Goal: Task Accomplishment & Management: Manage account settings

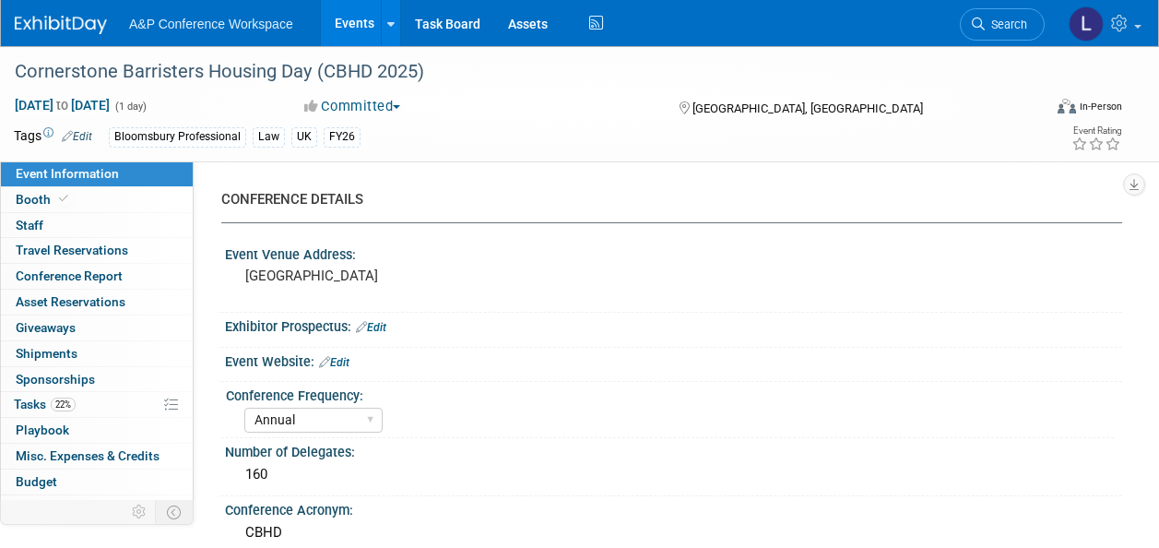
select select "Annual"
select select "Level 2"
select select "In-Person Booth"
select select "Law"
select select "Bloomsbury Professional"
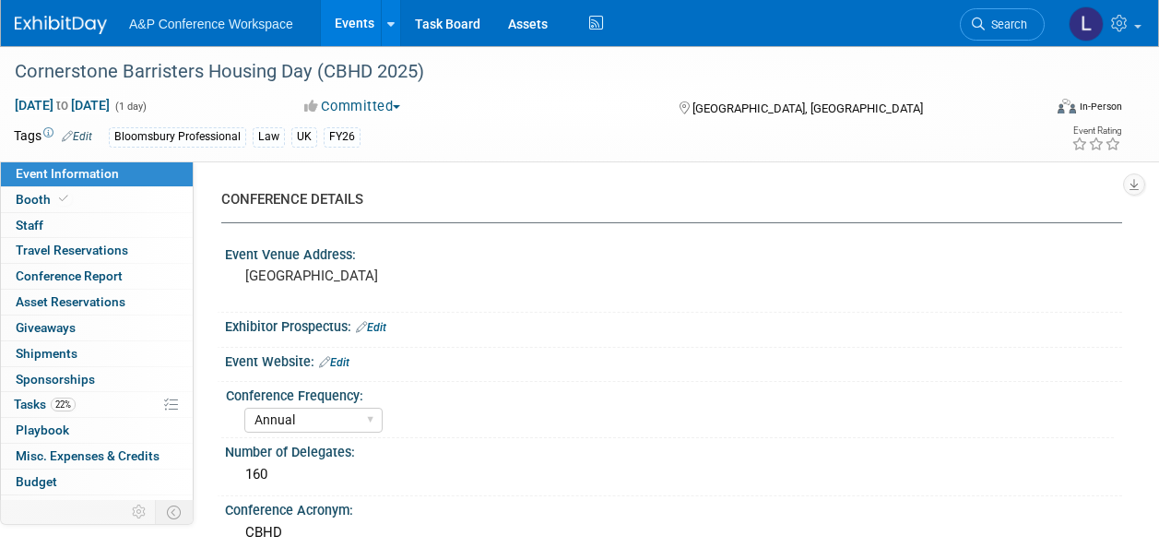
select select "[PERSON_NAME]"
select select "Brand/Subject Presence​"
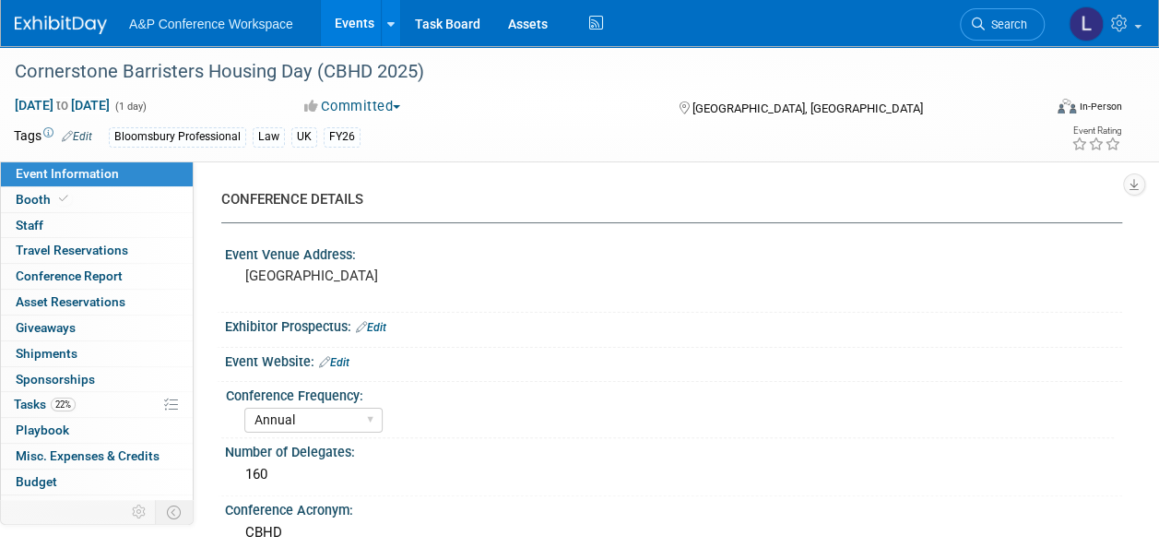
click at [595, 370] on div at bounding box center [673, 372] width 869 height 5
drag, startPoint x: 13, startPoint y: 74, endPoint x: 575, endPoint y: 77, distance: 562.3
click at [575, 77] on div "Cornerstone Barristers Housing Day (CBHD 2025)" at bounding box center [517, 71] width 1019 height 33
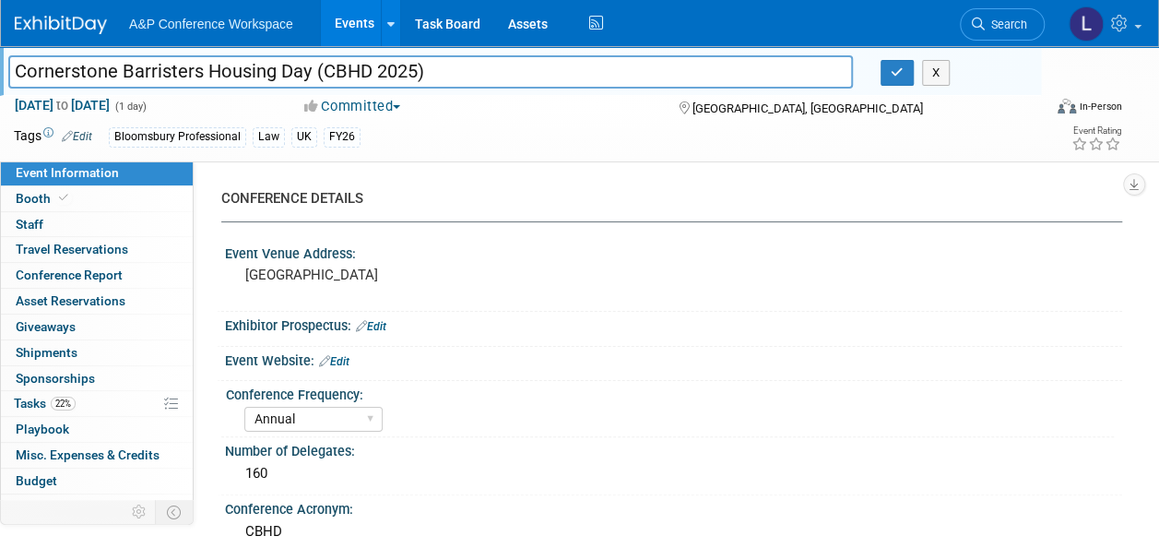
click at [284, 70] on input "Cornerstone Barristers Housing Day (CBHD 2025)" at bounding box center [430, 71] width 844 height 32
click at [84, 225] on link "0 Staff 0" at bounding box center [97, 224] width 192 height 25
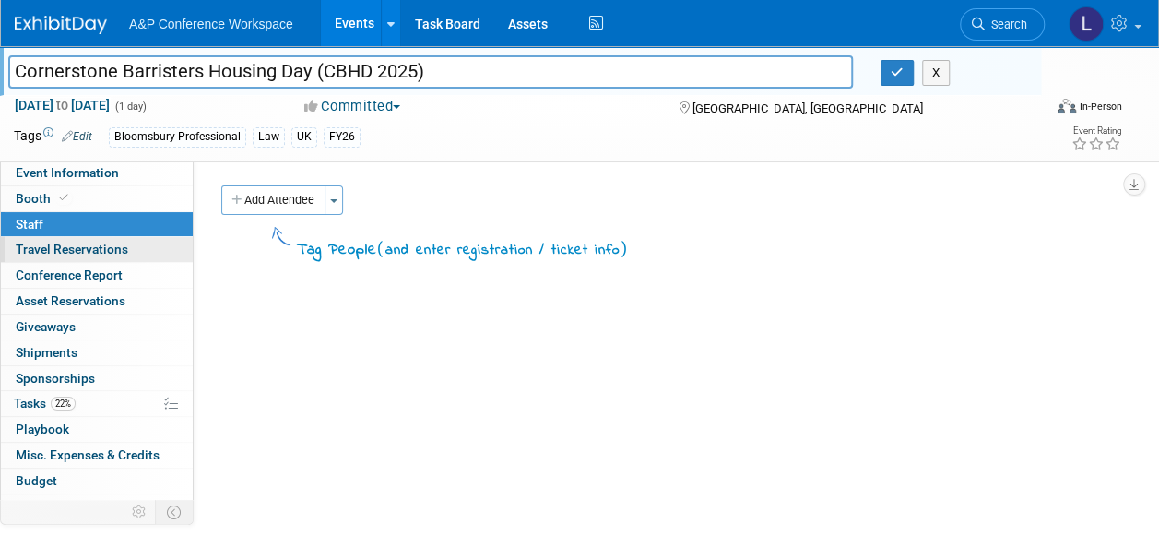
click at [77, 256] on span "Travel Reservations 0" at bounding box center [72, 249] width 112 height 15
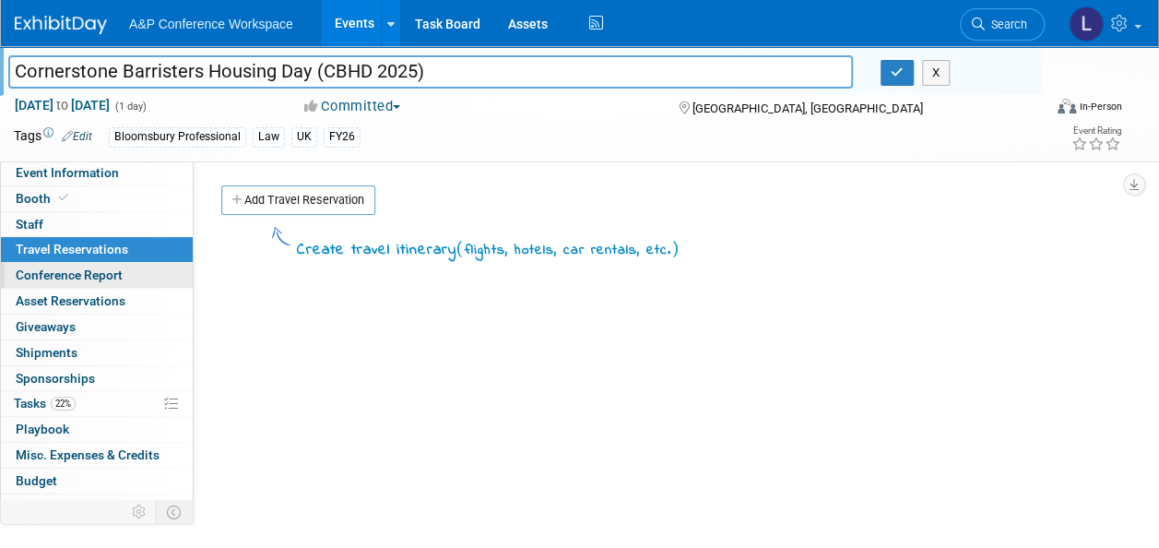
click at [81, 273] on span "Conference Report" at bounding box center [69, 274] width 107 height 15
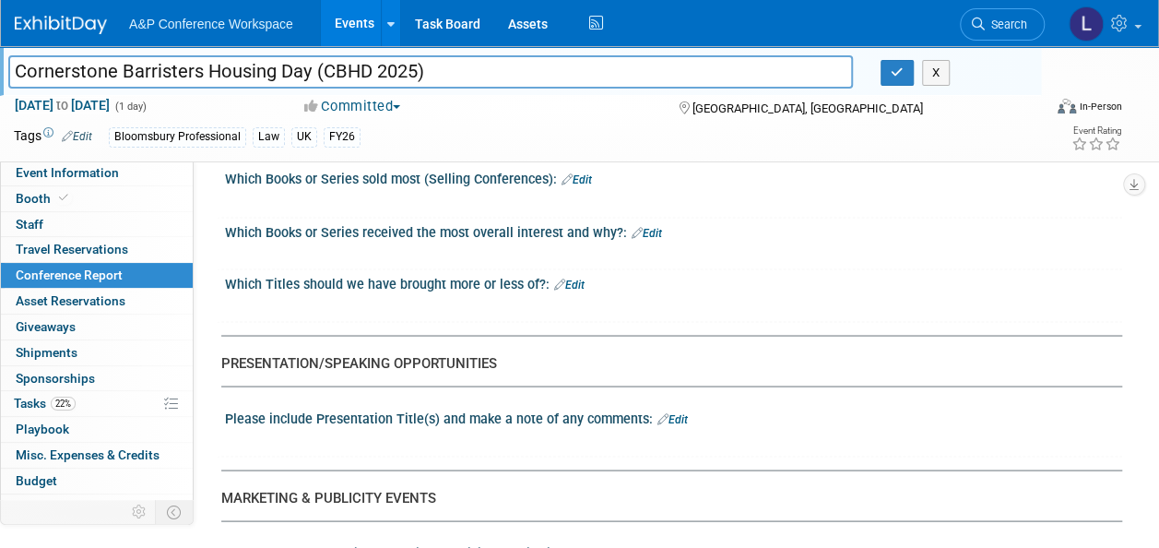
scroll to position [1567, 0]
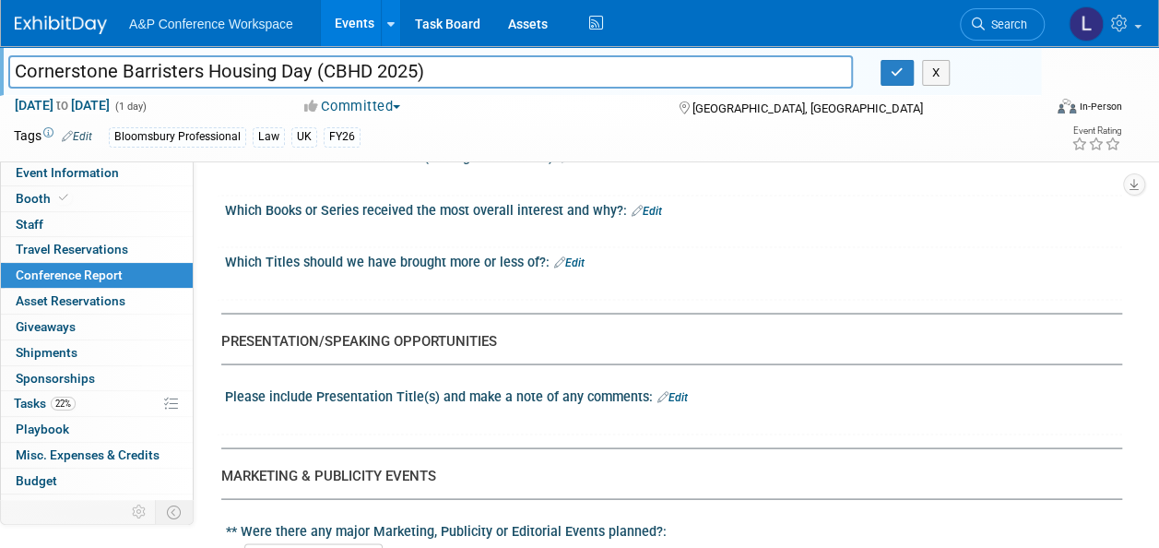
click at [74, 371] on span "Sponsorships 0" at bounding box center [55, 378] width 79 height 15
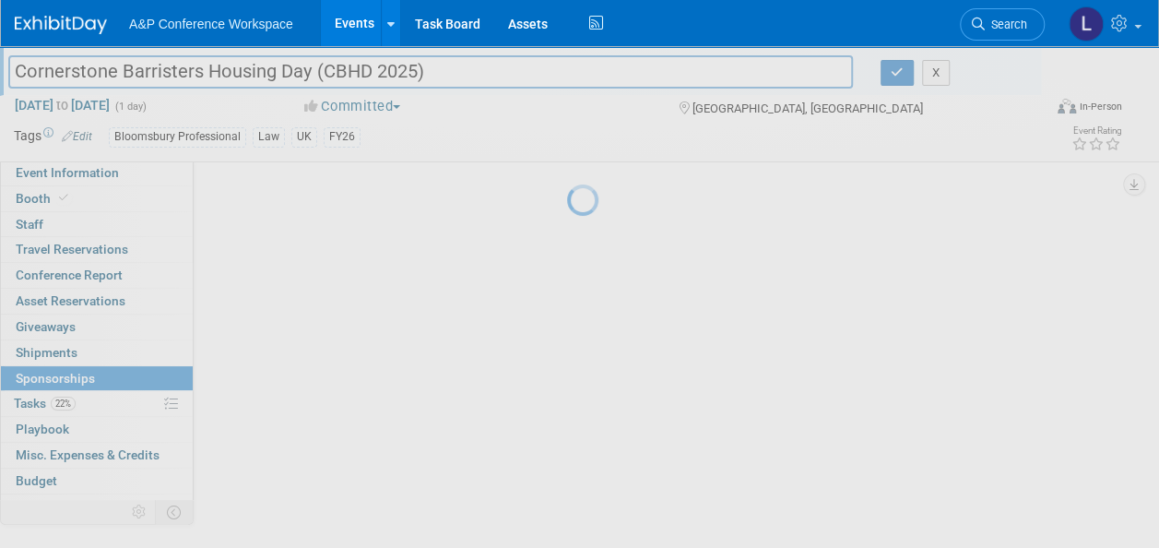
scroll to position [0, 0]
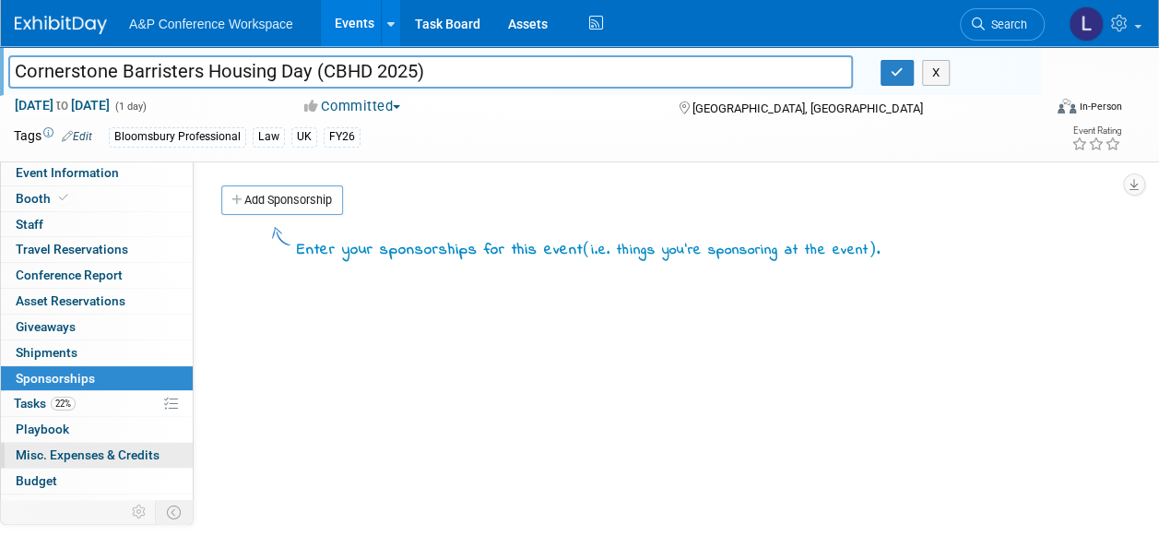
click at [71, 458] on span "Misc. Expenses & Credits 0" at bounding box center [88, 454] width 144 height 15
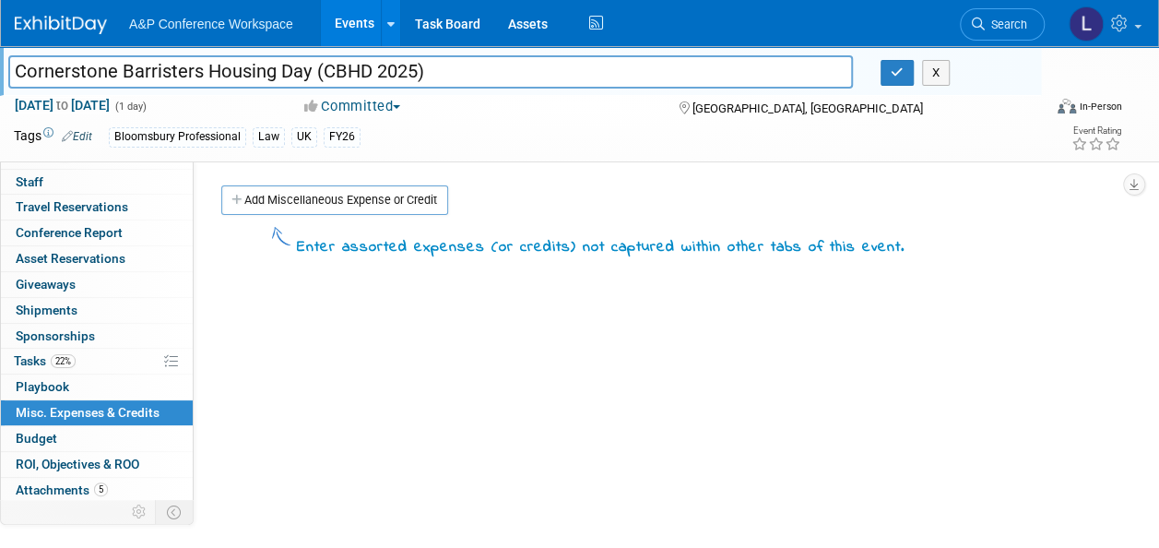
scroll to position [66, 0]
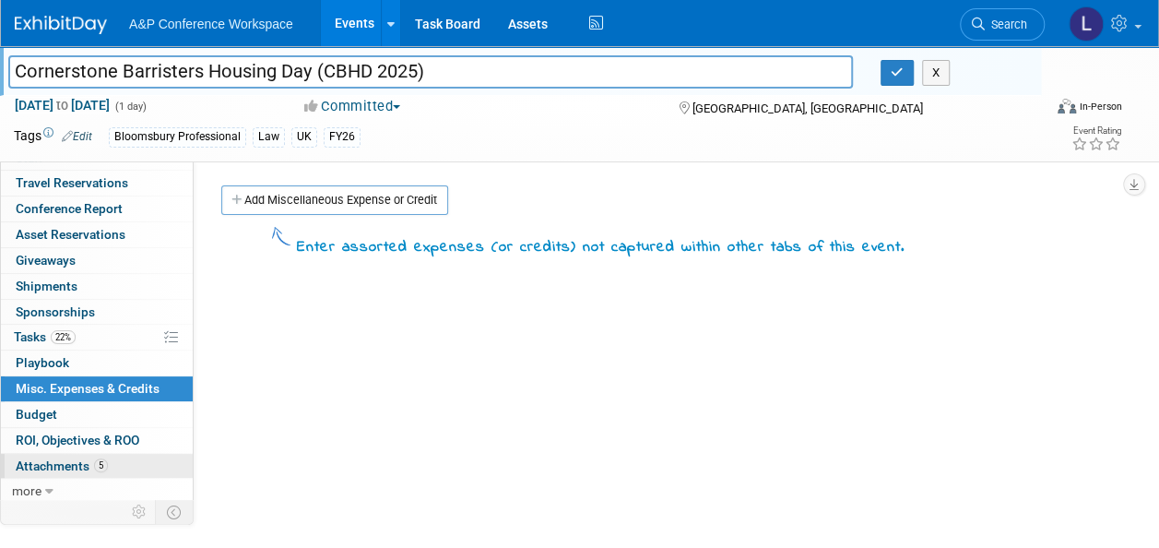
click at [77, 461] on span "Attachments 5" at bounding box center [62, 465] width 92 height 15
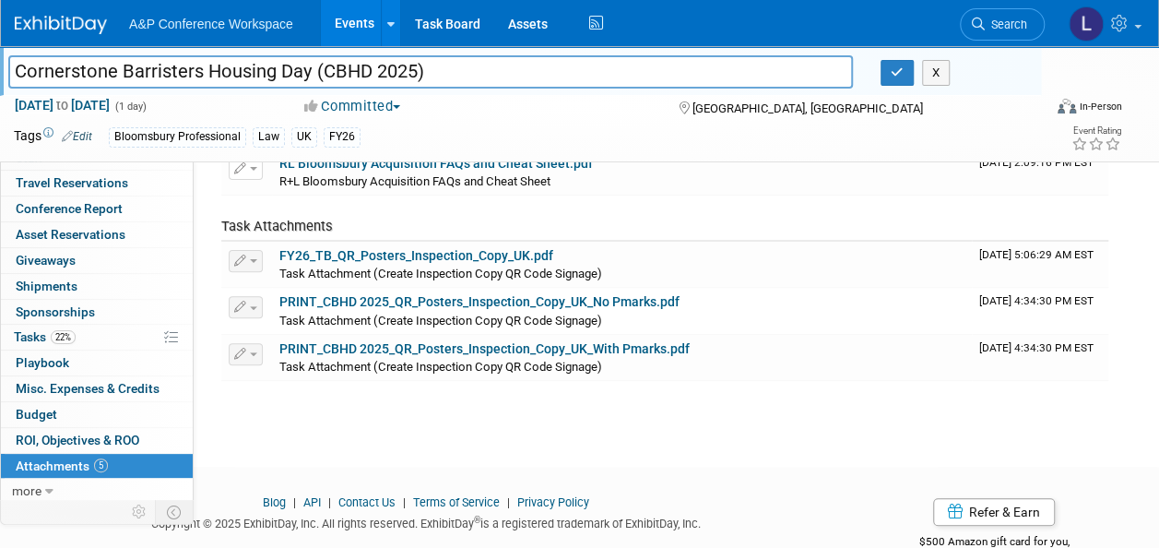
scroll to position [218, 0]
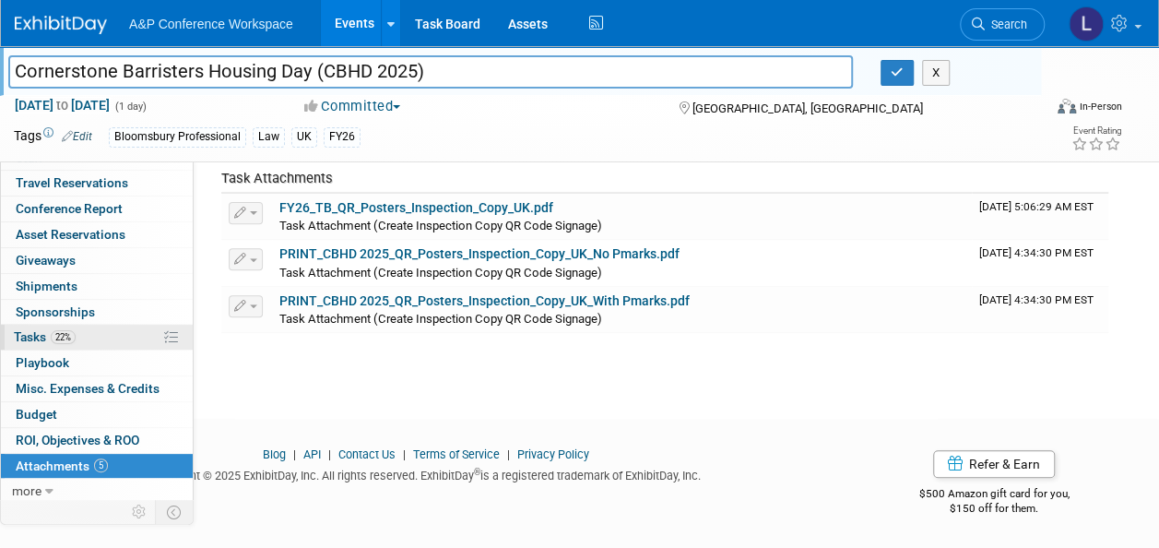
click at [27, 330] on span "Tasks 22%" at bounding box center [45, 336] width 62 height 15
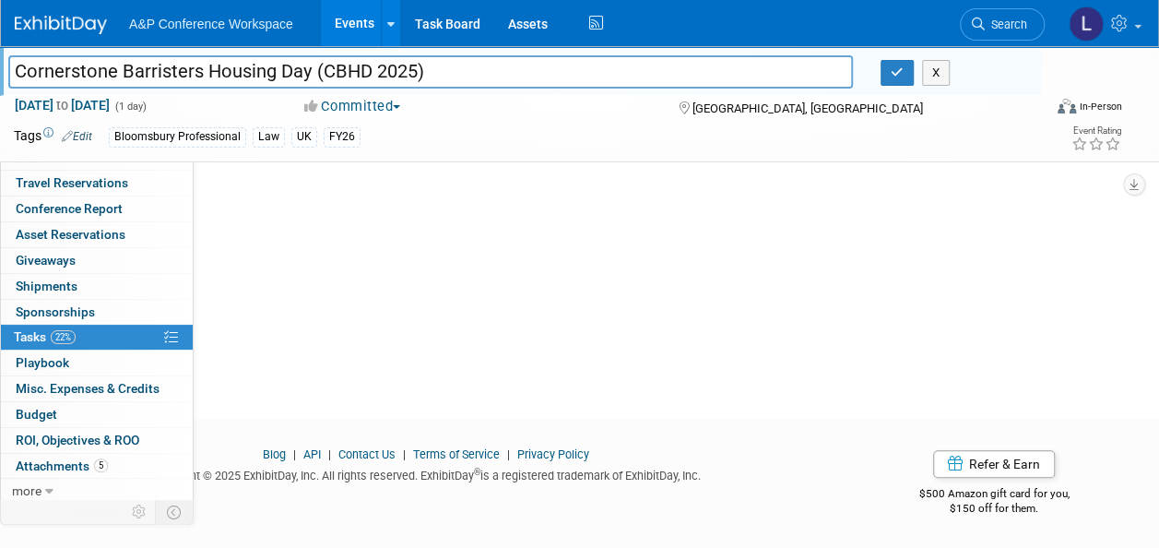
scroll to position [0, 0]
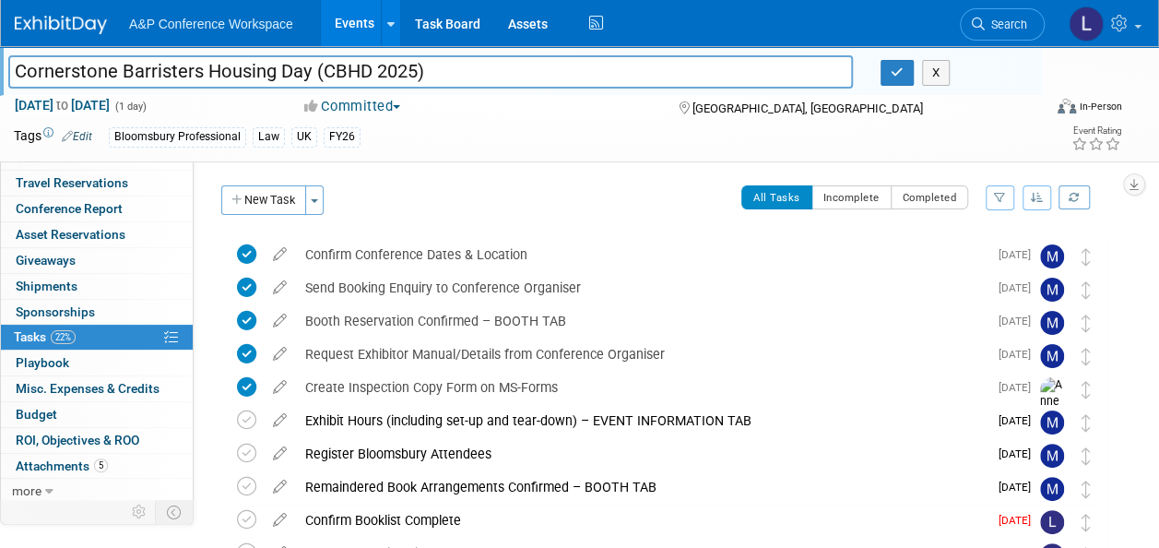
click at [221, 68] on input "Cornerstone Barristers Housing Day (CBHD 2025)" at bounding box center [430, 71] width 844 height 32
click at [359, 71] on input "Cornerstone Barristers Planning Day (CBHD 2025)" at bounding box center [430, 71] width 844 height 32
click at [441, 64] on input "Cornerstone Barristers Planning Day (CBPD 2025)" at bounding box center [430, 71] width 844 height 32
type input "Cornerstone Barristers Planning Day (CBPD 2025)"
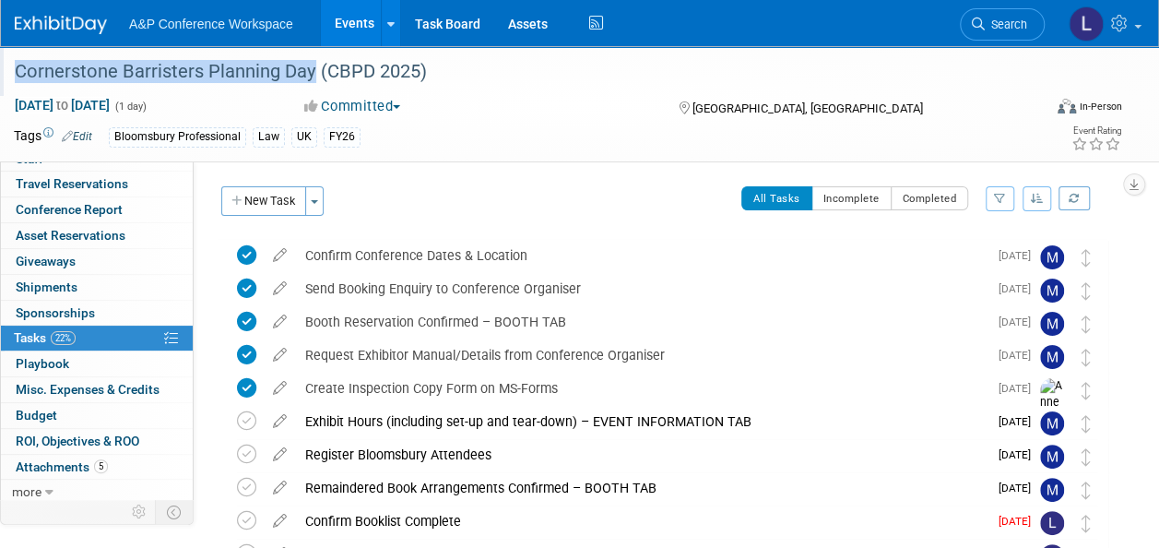
drag, startPoint x: 18, startPoint y: 74, endPoint x: 312, endPoint y: 74, distance: 293.1
click at [312, 74] on div "Cornerstone Barristers Planning Day (CBPD 2025)" at bounding box center [517, 71] width 1019 height 33
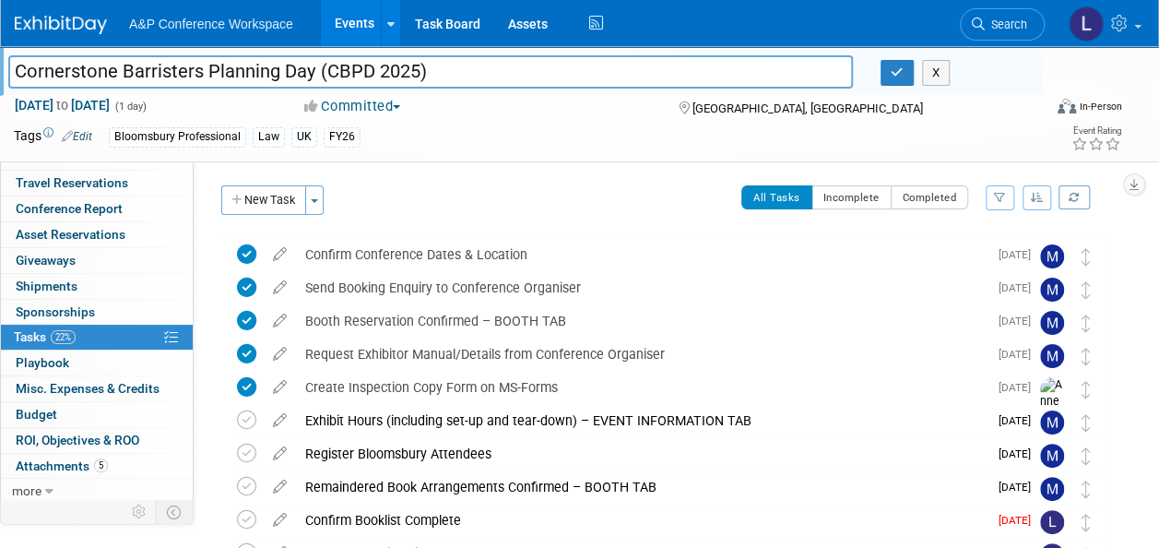
drag, startPoint x: 289, startPoint y: 74, endPoint x: -4, endPoint y: 61, distance: 293.4
click at [0, 61] on html "A&P Conference Workspace Events Add Event Bulk Upload Events Shareable Event Bo…" at bounding box center [579, 274] width 1159 height 548
click at [457, 252] on div "Confirm Conference Dates & Location" at bounding box center [641, 254] width 691 height 31
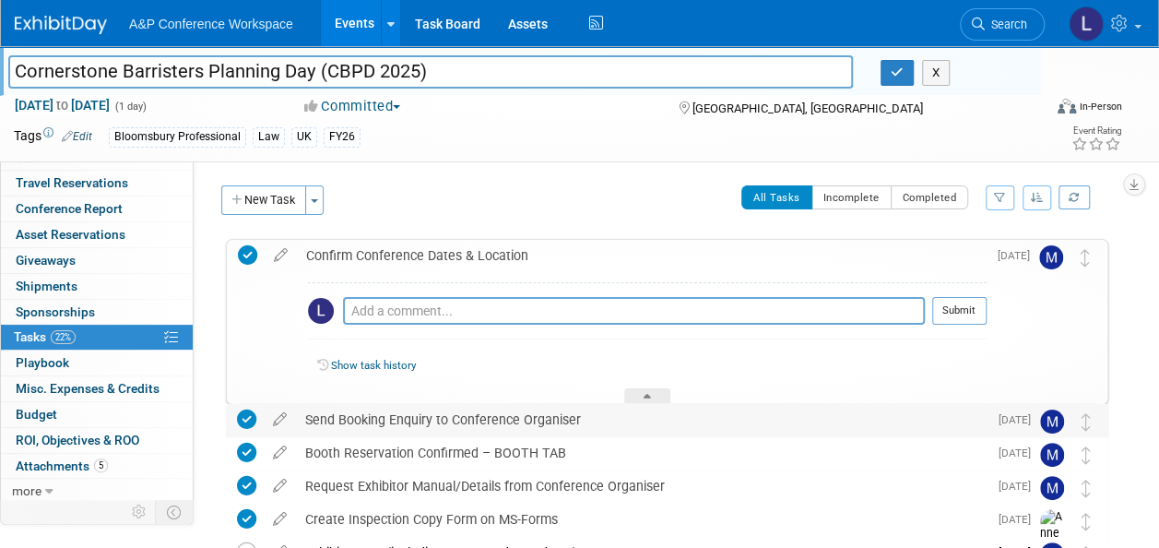
click at [424, 418] on div "Send Booking Enquiry to Conference Organiser" at bounding box center [641, 419] width 691 height 31
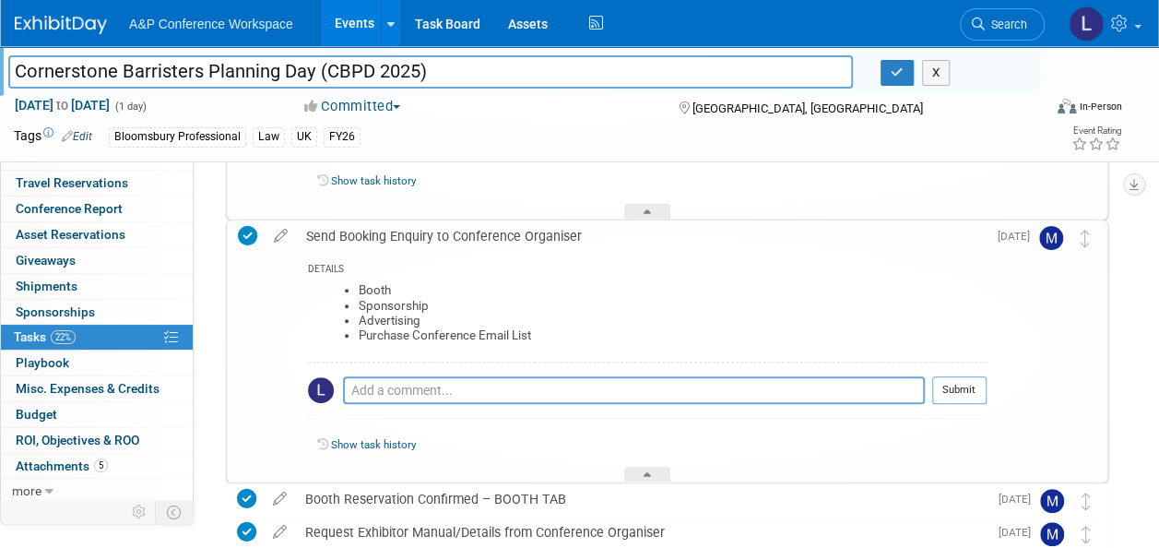
scroll to position [369, 0]
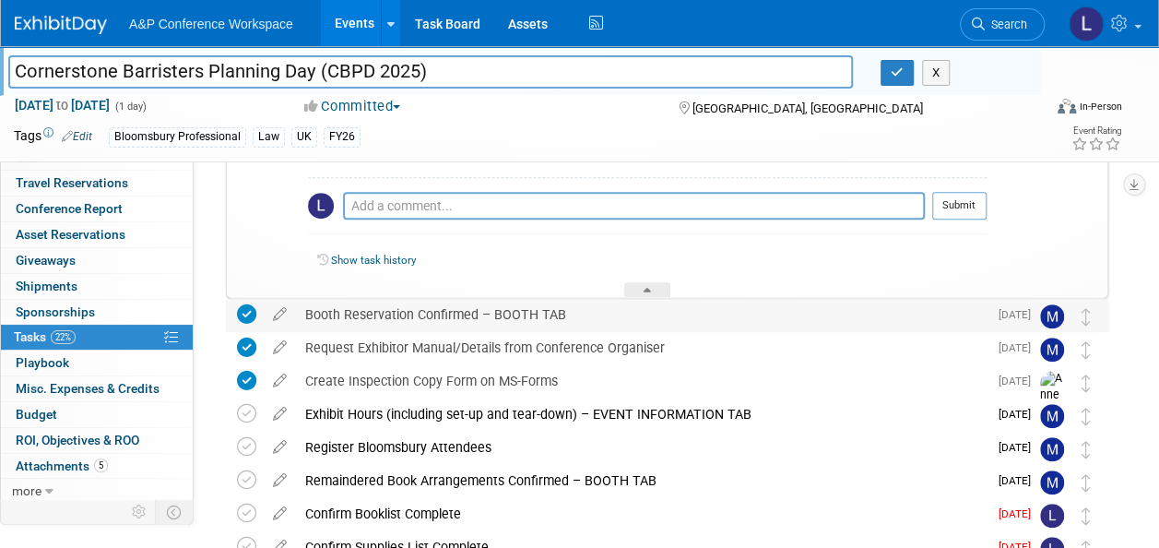
click at [398, 310] on div "Booth Reservation Confirmed – BOOTH TAB" at bounding box center [641, 314] width 691 height 31
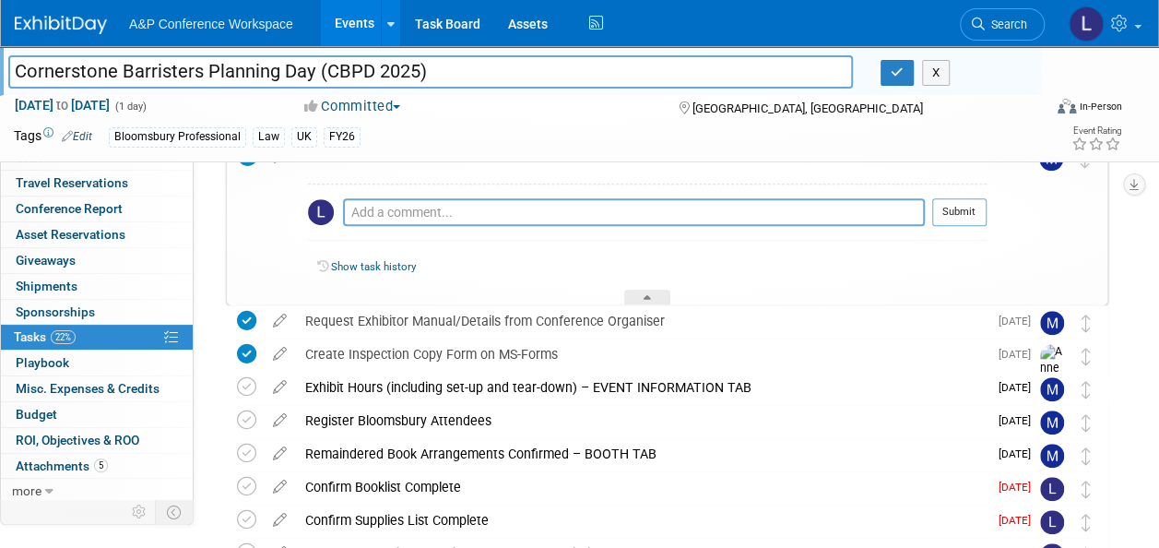
scroll to position [645, 0]
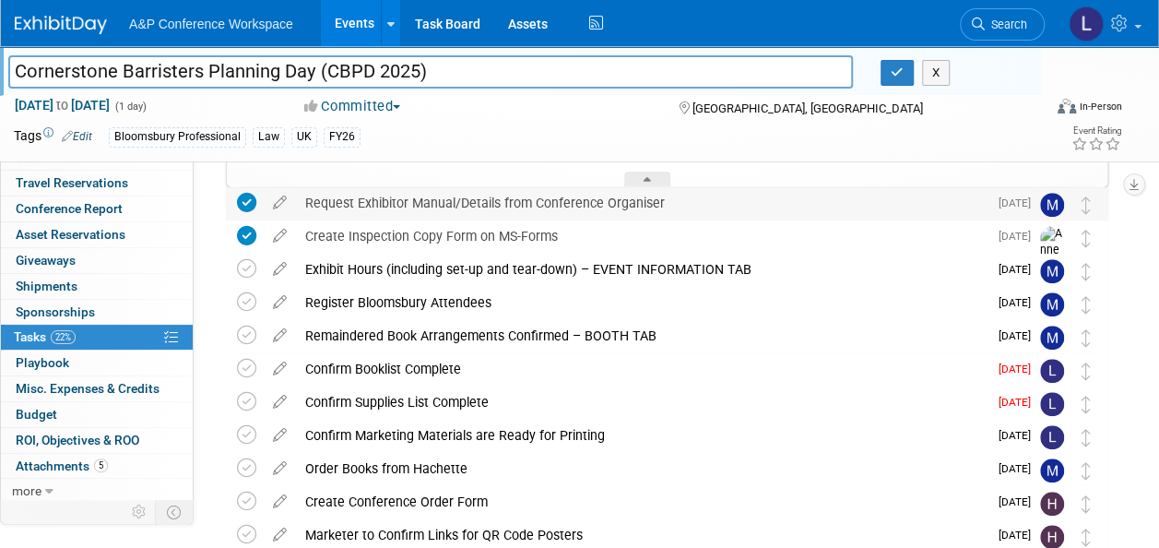
click at [387, 201] on div "Request Exhibitor Manual/Details from Conference Organiser" at bounding box center [641, 202] width 691 height 31
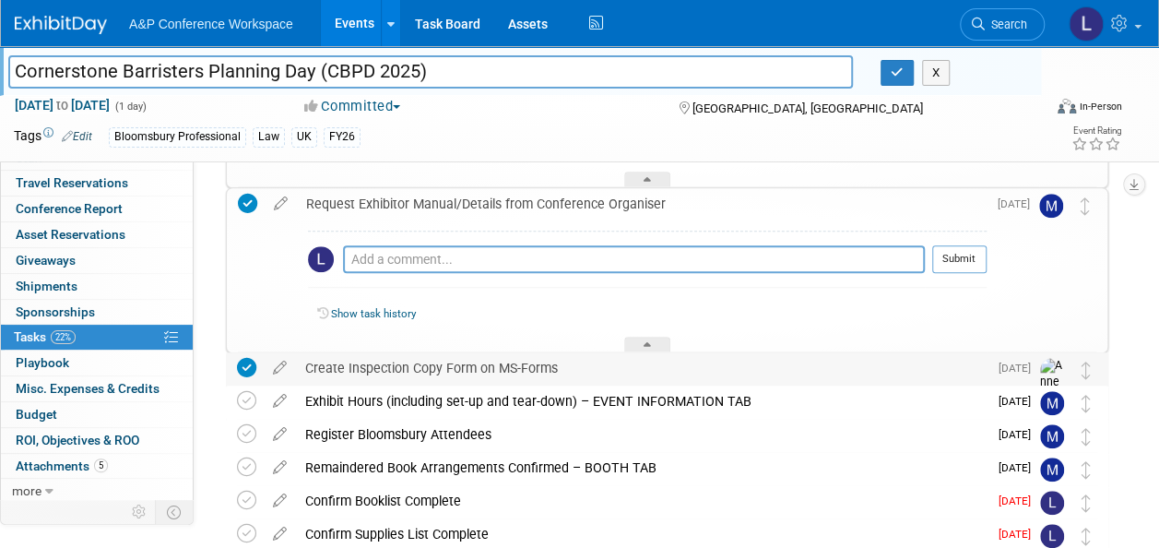
click at [399, 364] on div "Create Inspection Copy Form on MS-Forms" at bounding box center [641, 367] width 691 height 31
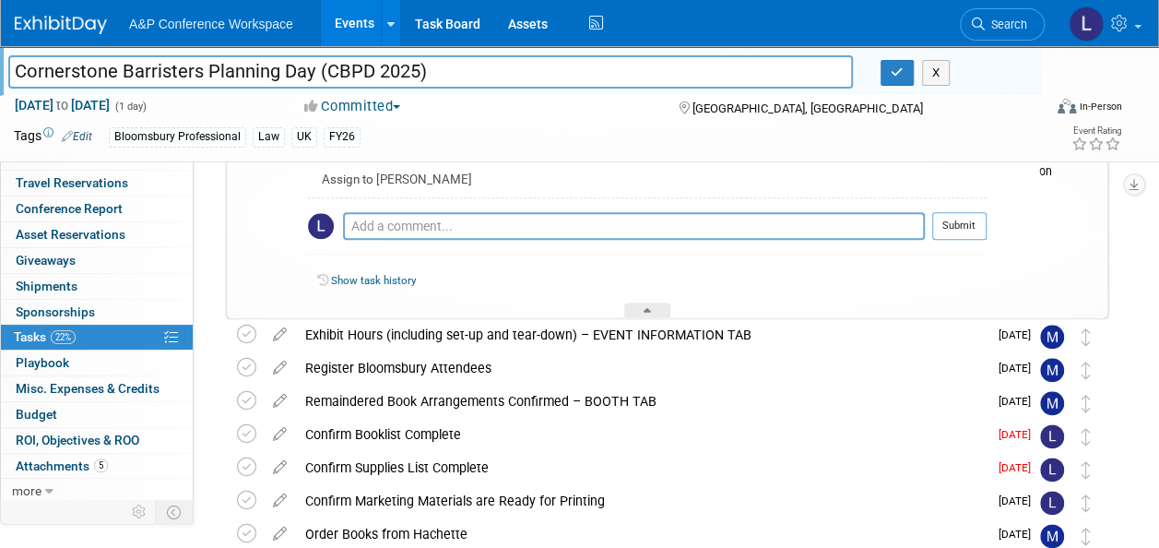
scroll to position [922, 0]
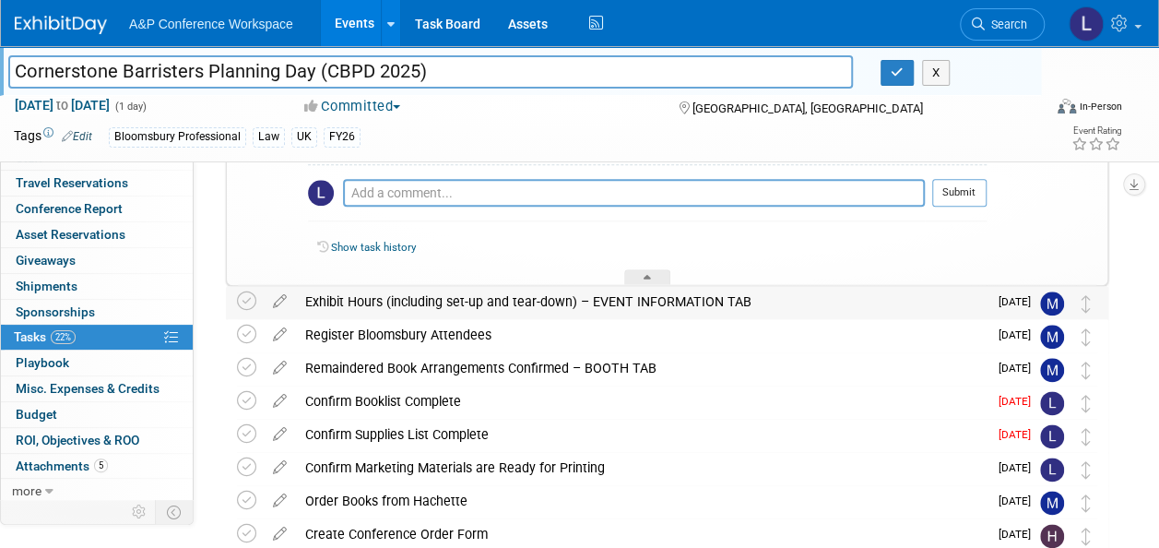
click at [407, 299] on div "Exhibit Hours (including set-up and tear-down) – EVENT INFORMATION TAB" at bounding box center [641, 301] width 691 height 31
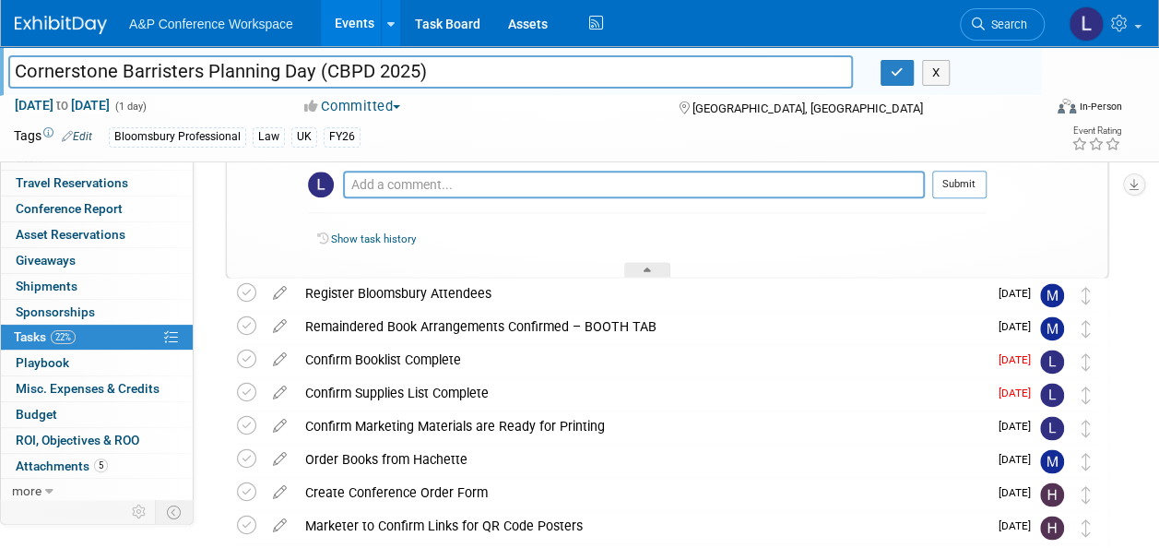
scroll to position [1198, 0]
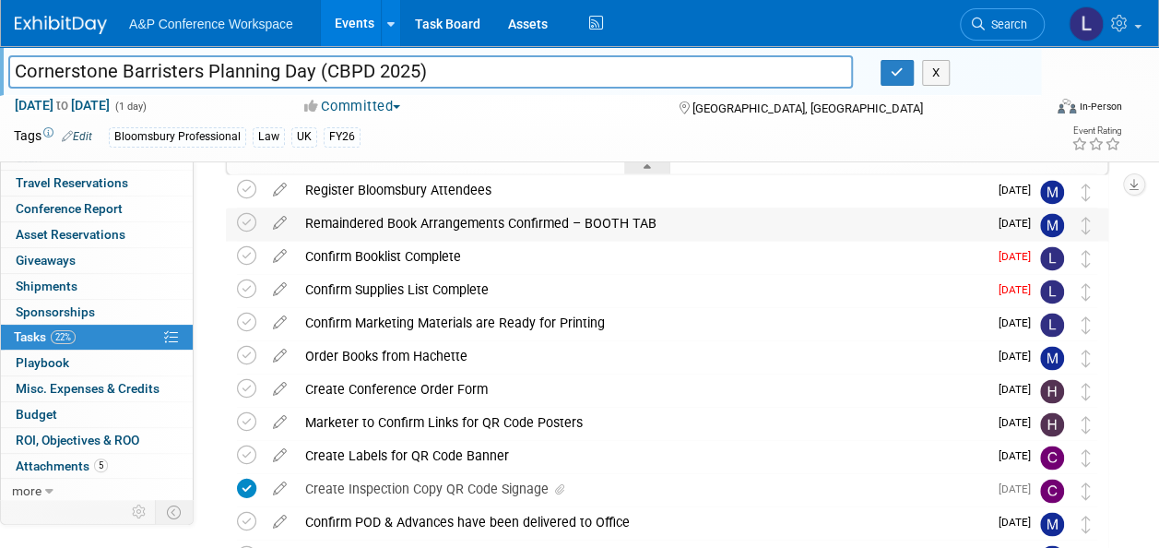
click at [411, 228] on div "Remaindered Book Arrangements Confirmed – BOOTH TAB" at bounding box center [641, 222] width 691 height 31
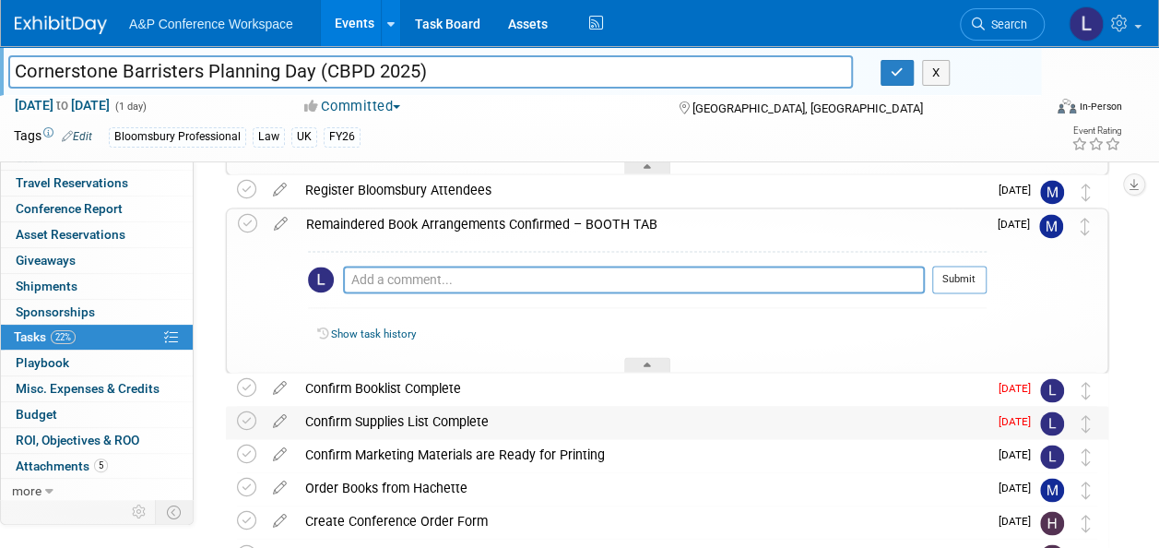
click at [407, 417] on div "Confirm Supplies List Complete" at bounding box center [641, 421] width 691 height 31
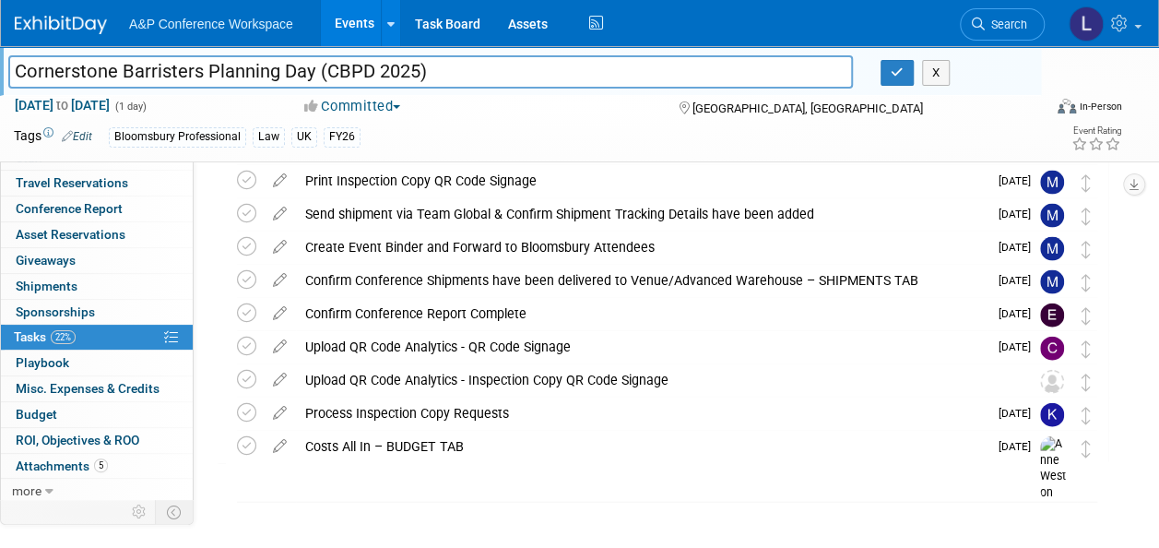
scroll to position [1897, 0]
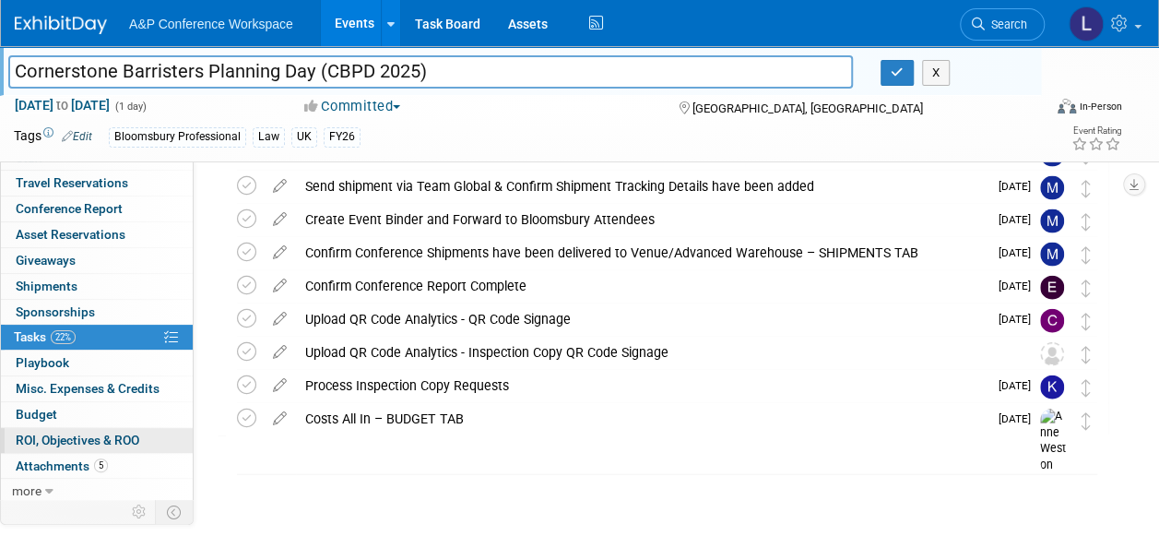
click at [59, 433] on span "ROI, Objectives & ROO 0" at bounding box center [78, 439] width 124 height 15
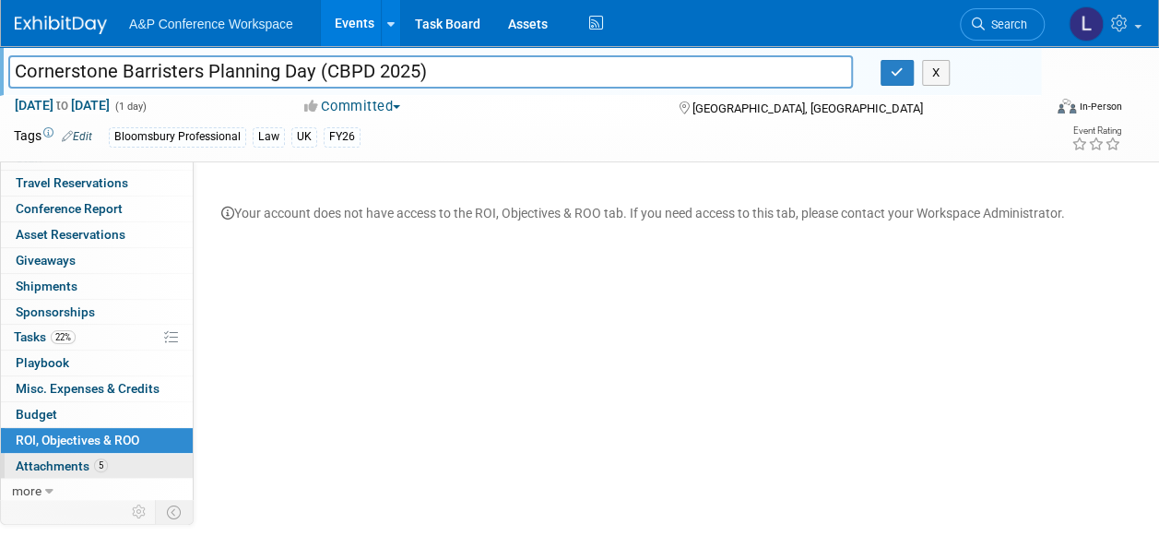
click at [83, 461] on span "Attachments 5" at bounding box center [62, 465] width 92 height 15
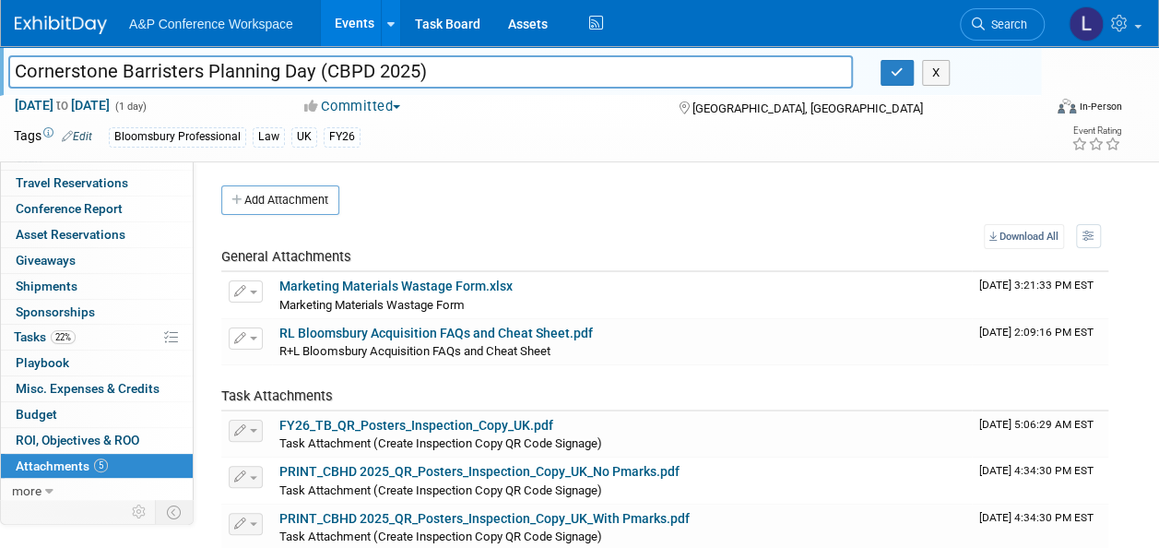
click at [94, 312] on link "0 Sponsorships 0" at bounding box center [97, 312] width 192 height 25
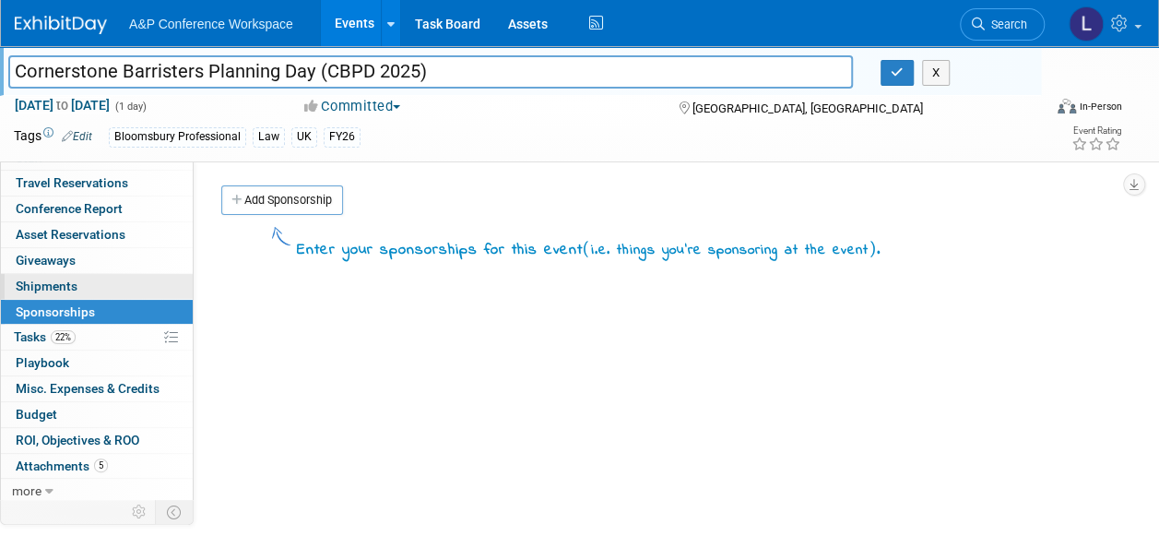
click at [94, 279] on link "0 Shipments 0" at bounding box center [97, 286] width 192 height 25
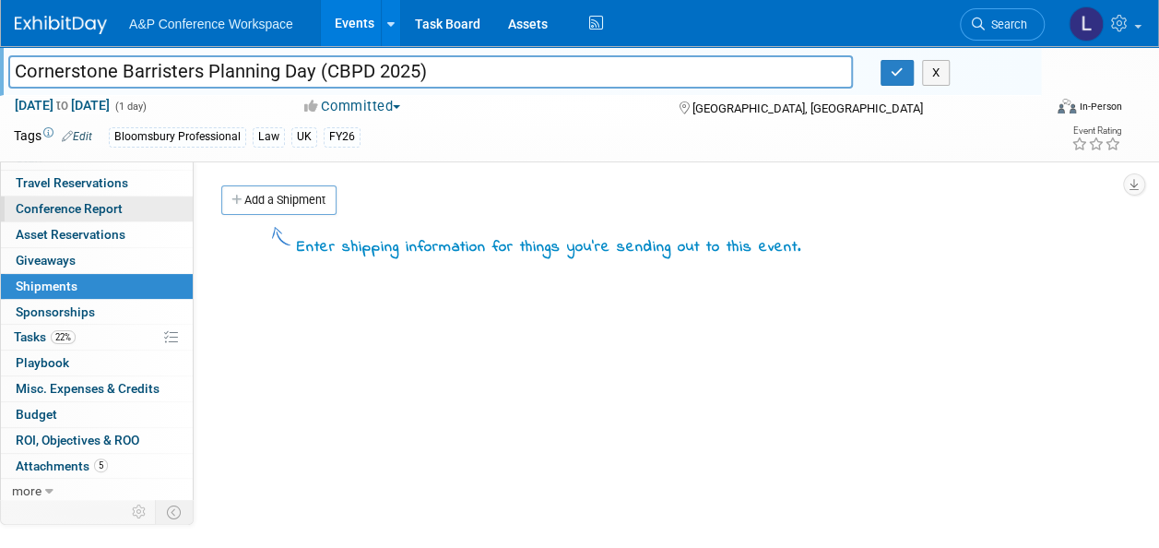
click at [100, 203] on span "Conference Report" at bounding box center [69, 208] width 107 height 15
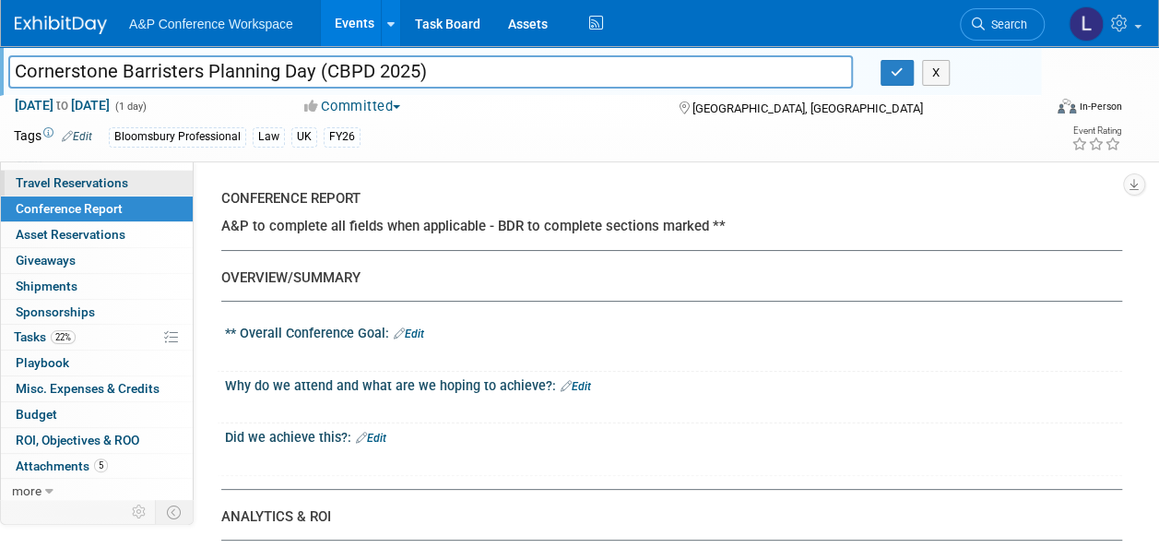
click at [103, 177] on span "Travel Reservations 0" at bounding box center [72, 182] width 112 height 15
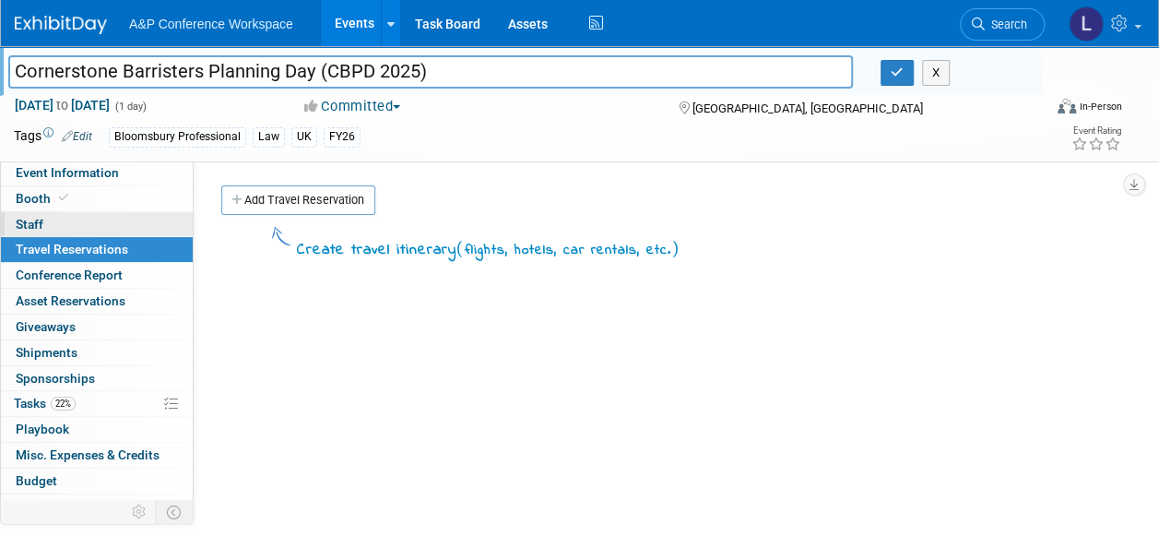
click at [54, 218] on link "0 Staff 0" at bounding box center [97, 224] width 192 height 25
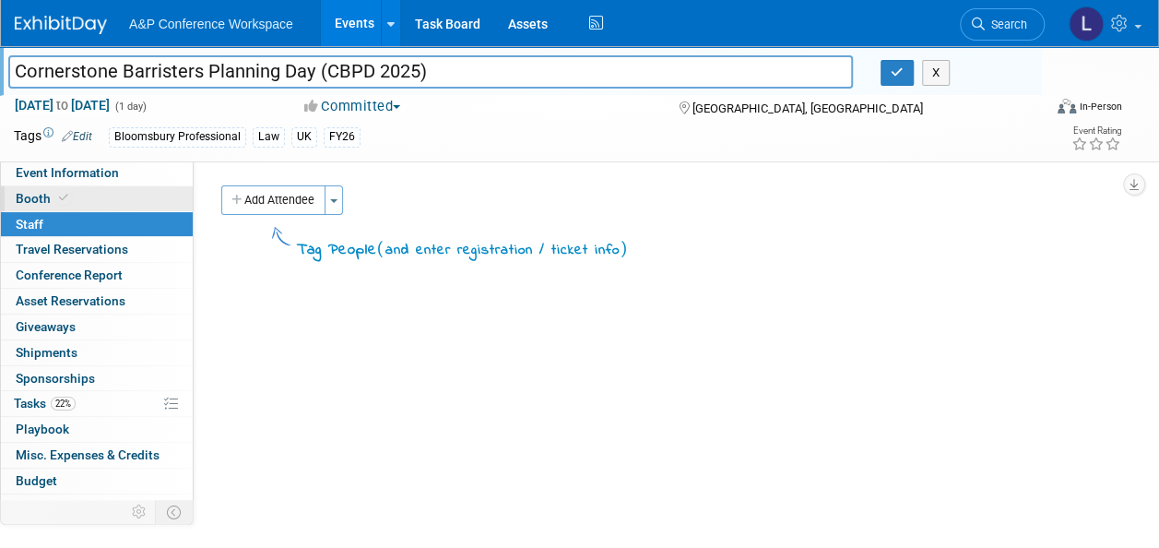
click at [52, 188] on link "Booth" at bounding box center [97, 198] width 192 height 25
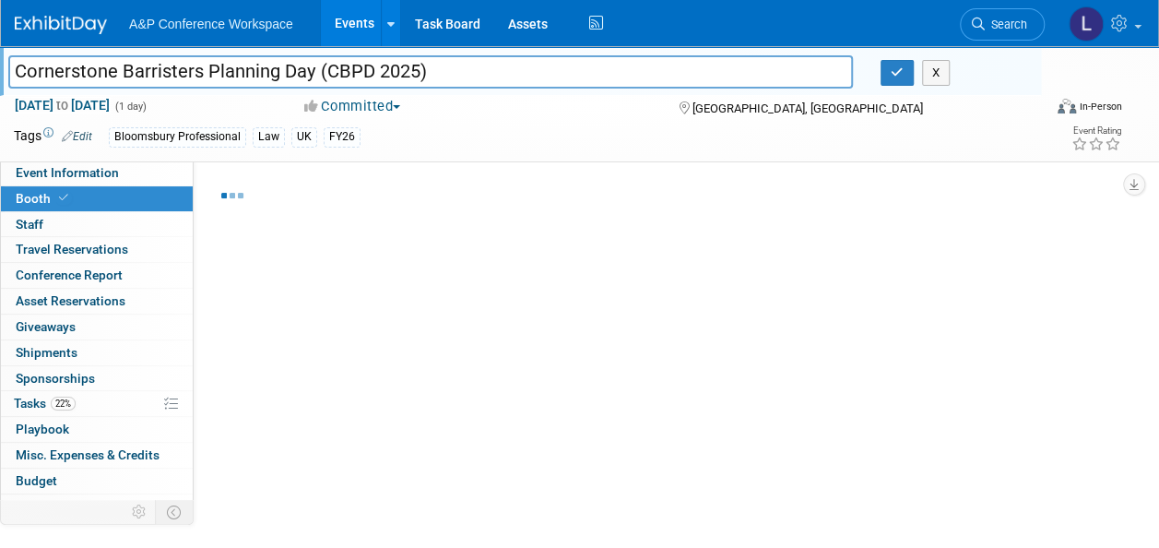
select select "BPTL"
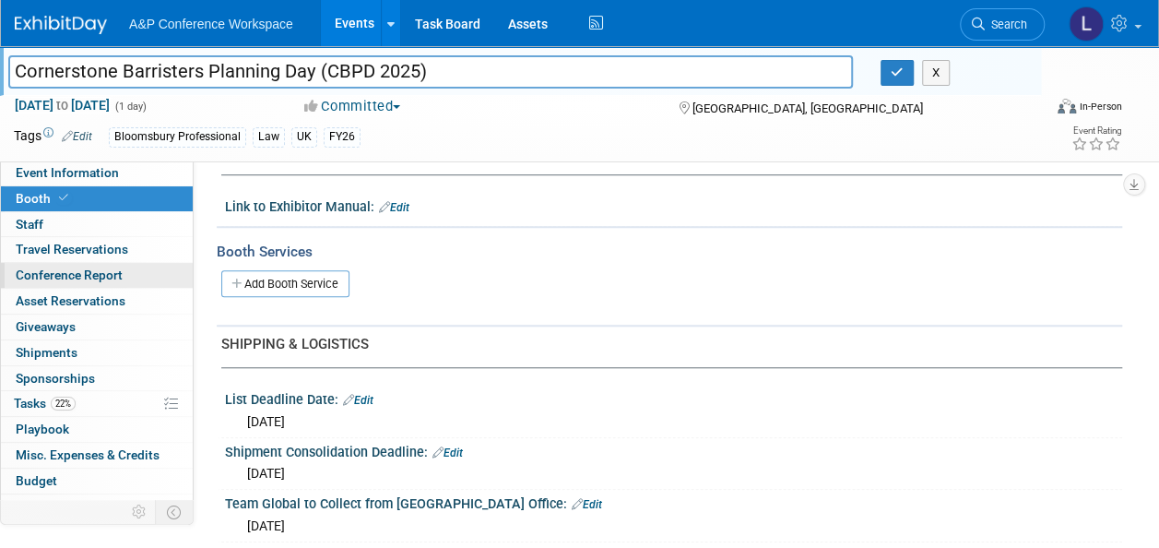
scroll to position [599, 0]
